Goal: Task Accomplishment & Management: Manage account settings

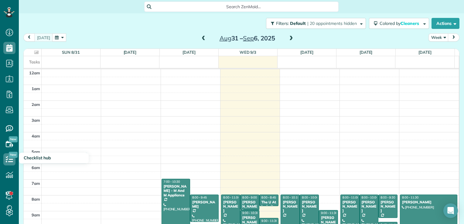
scroll to position [110, 0]
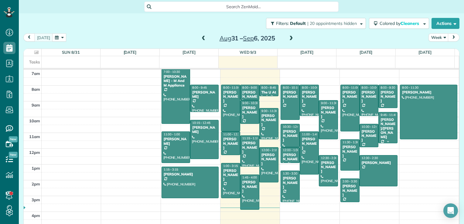
click at [379, 128] on div at bounding box center [387, 127] width 19 height 31
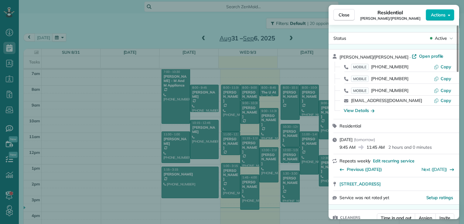
click at [351, 22] on div "Close Residential [PERSON_NAME]/[PERSON_NAME] Actions" at bounding box center [393, 15] width 131 height 20
click at [342, 16] on span "Close" at bounding box center [343, 15] width 11 height 6
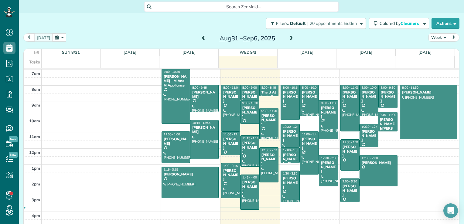
drag, startPoint x: 379, startPoint y: 136, endPoint x: 379, endPoint y: 131, distance: 4.9
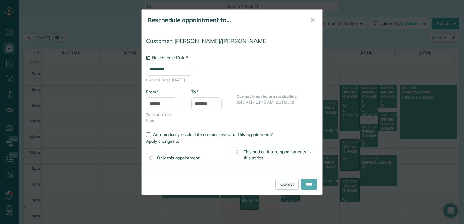
type input "**********"
click at [306, 185] on input "****" at bounding box center [309, 184] width 16 height 11
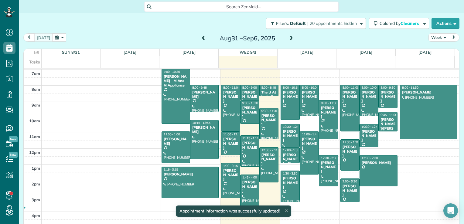
click at [380, 117] on div "[PERSON_NAME]/[PERSON_NAME]" at bounding box center [387, 128] width 15 height 22
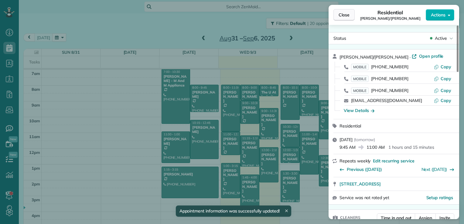
click at [342, 16] on span "Close" at bounding box center [343, 15] width 11 height 6
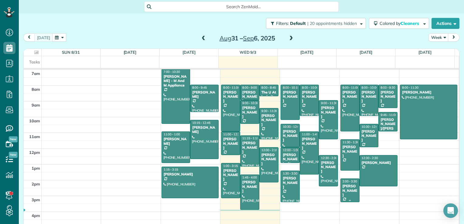
click at [346, 182] on span "2:00 - 3:30" at bounding box center [349, 181] width 15 height 4
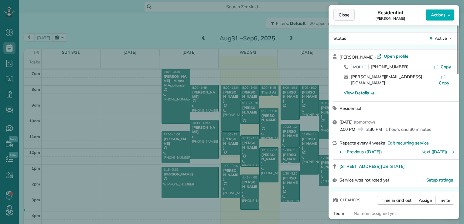
click at [348, 14] on span "Close" at bounding box center [343, 15] width 11 height 6
